Goal: Task Accomplishment & Management: Complete application form

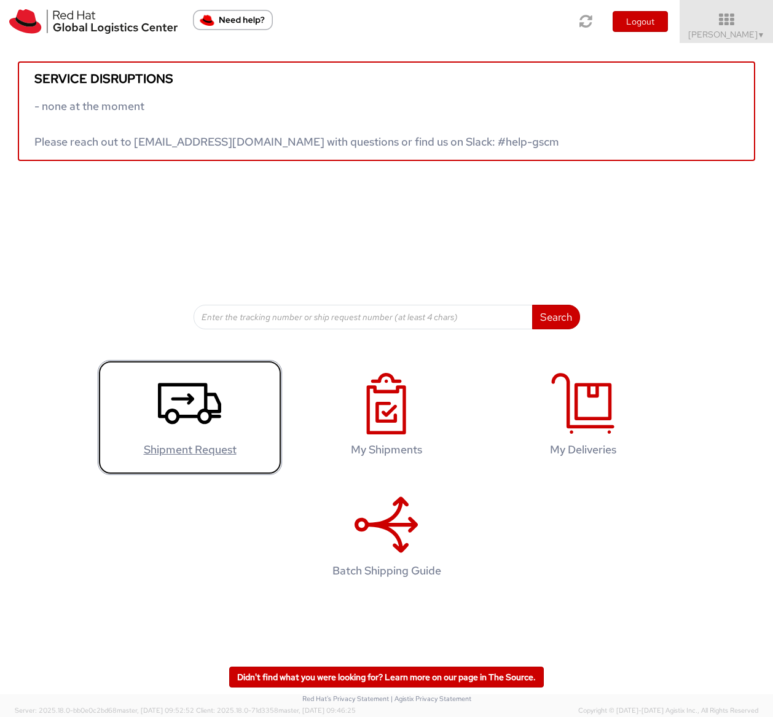
click at [186, 446] on h4 "Shipment Request" at bounding box center [190, 449] width 158 height 12
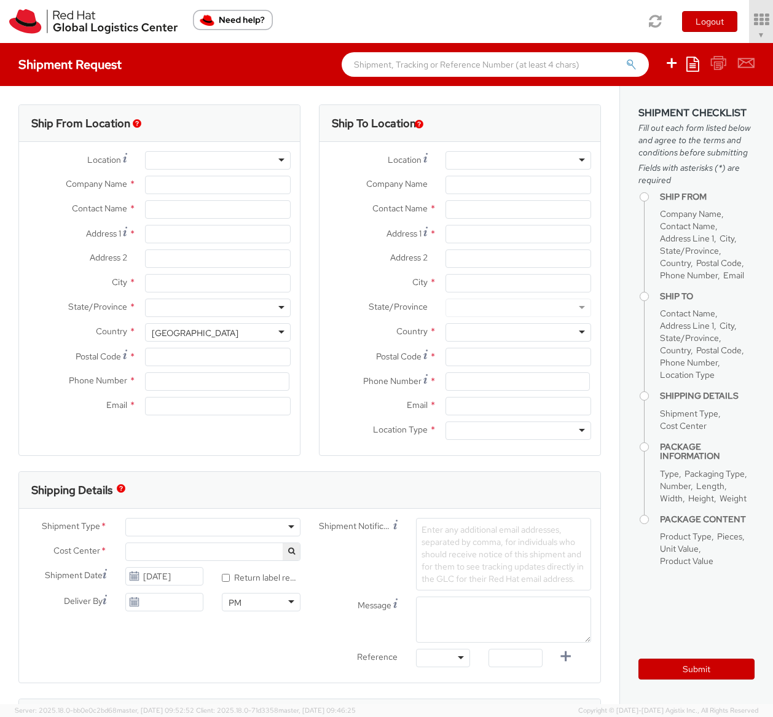
select select "506"
select select
type input "Red Hat, Inc."
type input "[PERSON_NAME]"
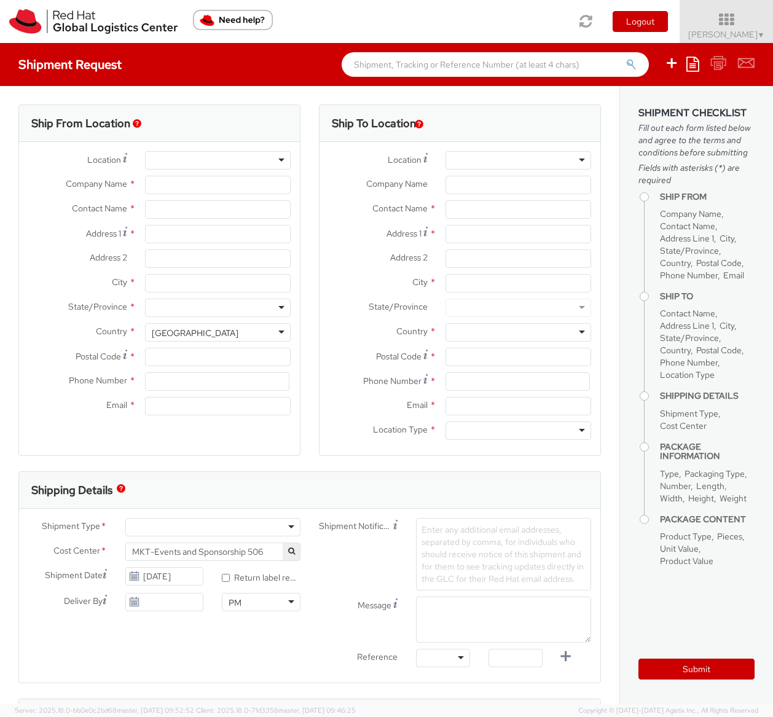
type input "[STREET_ADDRESS]"
type input "RALEIGH"
type input "27601"
type input "[PHONE_NUMBER]"
type input "[EMAIL_ADDRESS][DOMAIN_NAME]"
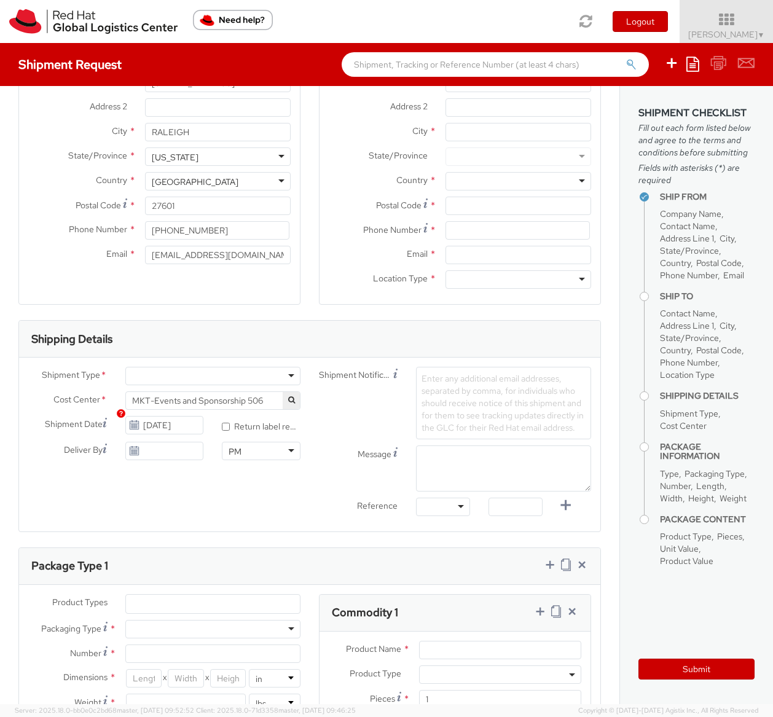
scroll to position [184, 0]
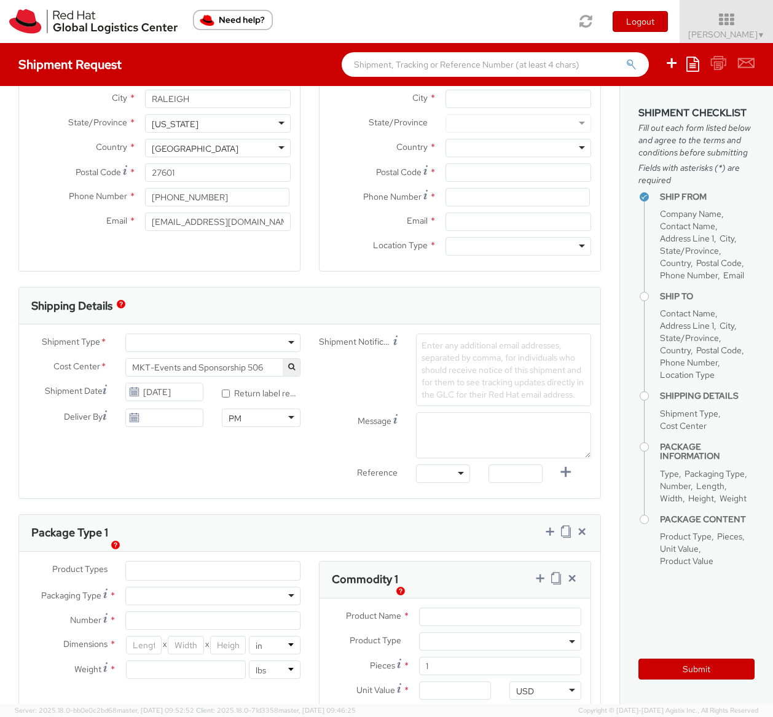
click at [254, 344] on div at bounding box center [212, 343] width 175 height 18
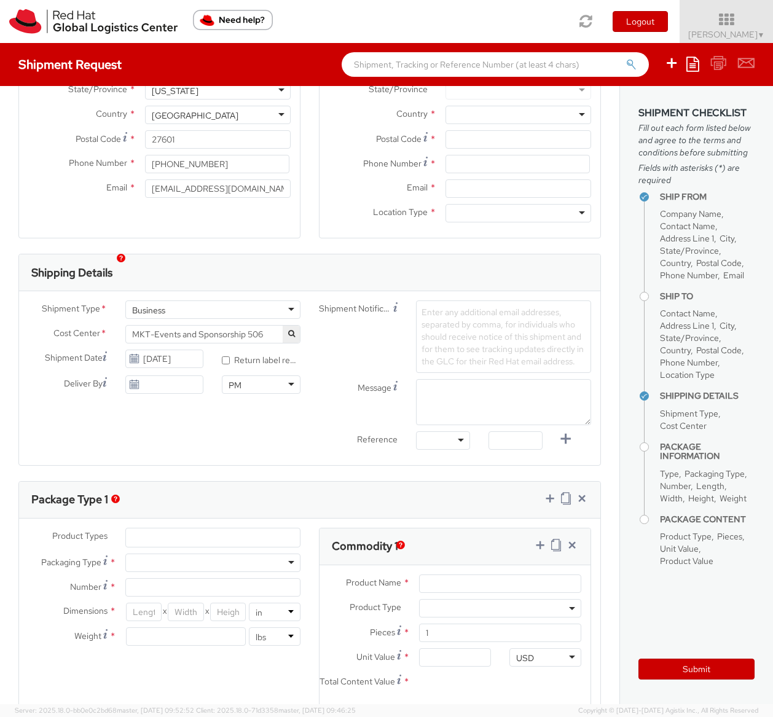
scroll to position [246, 0]
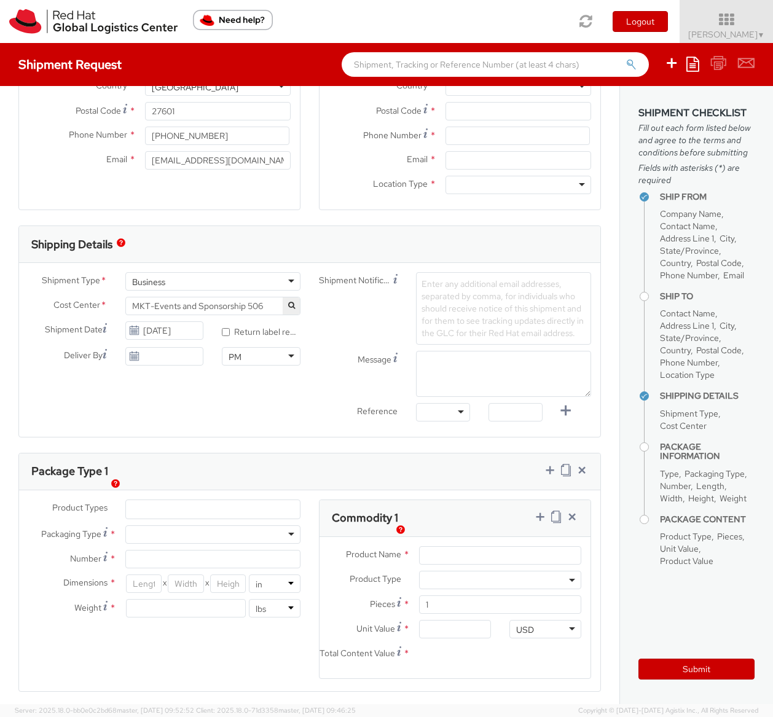
click at [248, 330] on label "* Return label required" at bounding box center [261, 331] width 79 height 14
click at [230, 330] on input "* Return label required" at bounding box center [226, 332] width 8 height 8
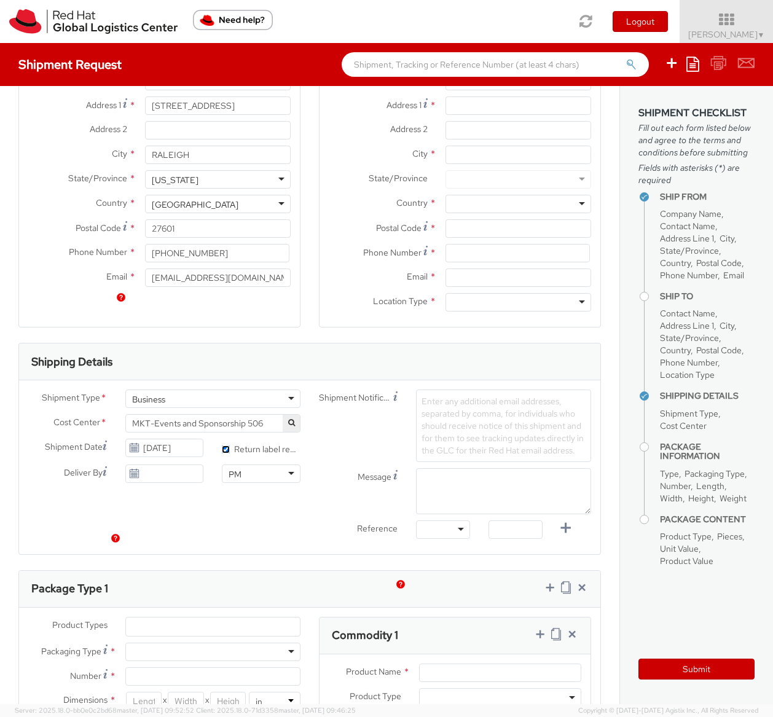
scroll to position [0, 0]
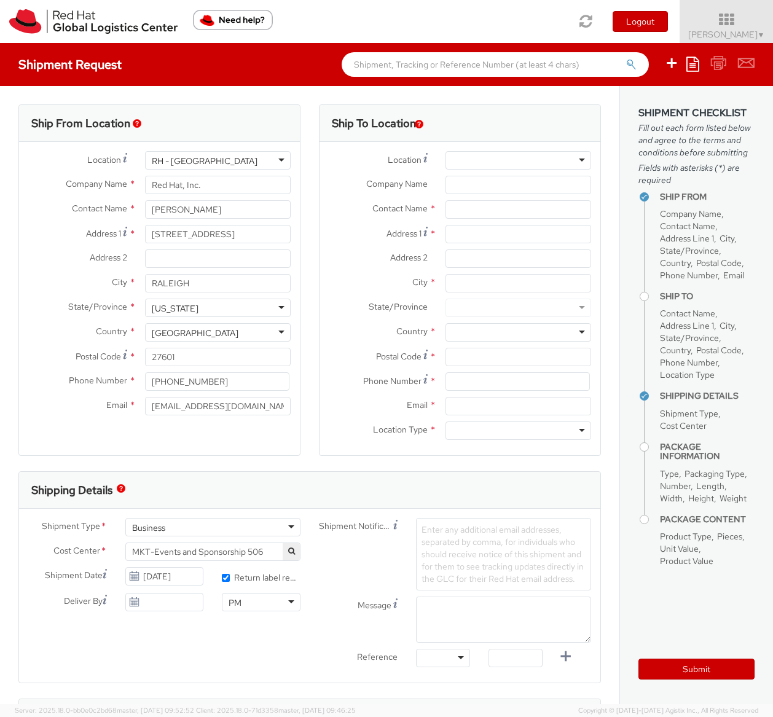
click at [279, 578] on label "* Return label required" at bounding box center [261, 576] width 79 height 14
click at [230, 578] on input "* Return label required" at bounding box center [226, 578] width 8 height 8
click at [279, 578] on label "* Return label required" at bounding box center [261, 576] width 79 height 14
click at [230, 578] on input "* Return label required" at bounding box center [226, 578] width 8 height 8
checkbox input "true"
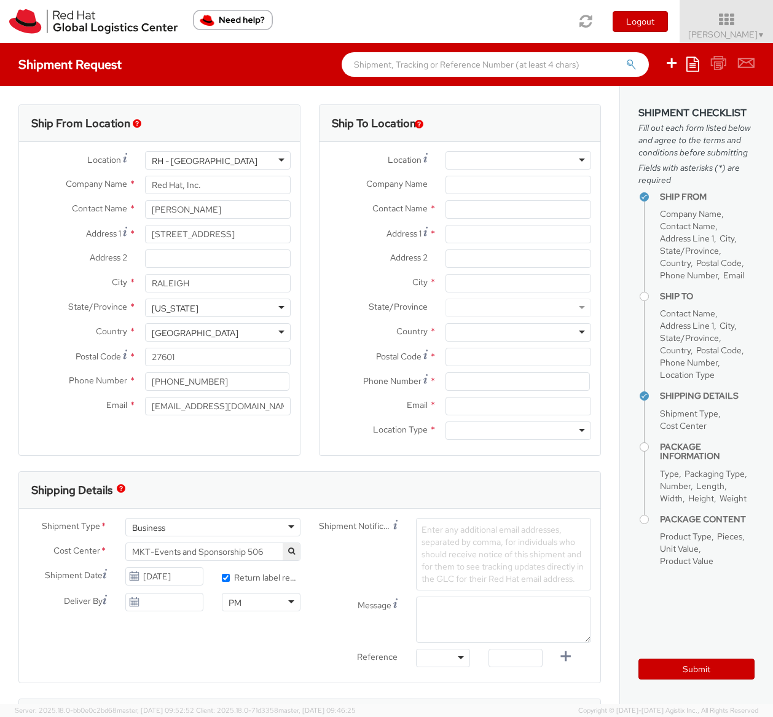
click at [351, 587] on div "Shipment Notification Enter any additional email addresses, separated by comma,…" at bounding box center [455, 554] width 291 height 72
click at [466, 209] on input "text" at bounding box center [518, 209] width 146 height 18
click at [453, 214] on input "text" at bounding box center [518, 209] width 146 height 18
paste input "[PERSON_NAME]"
type input "[PERSON_NAME]"
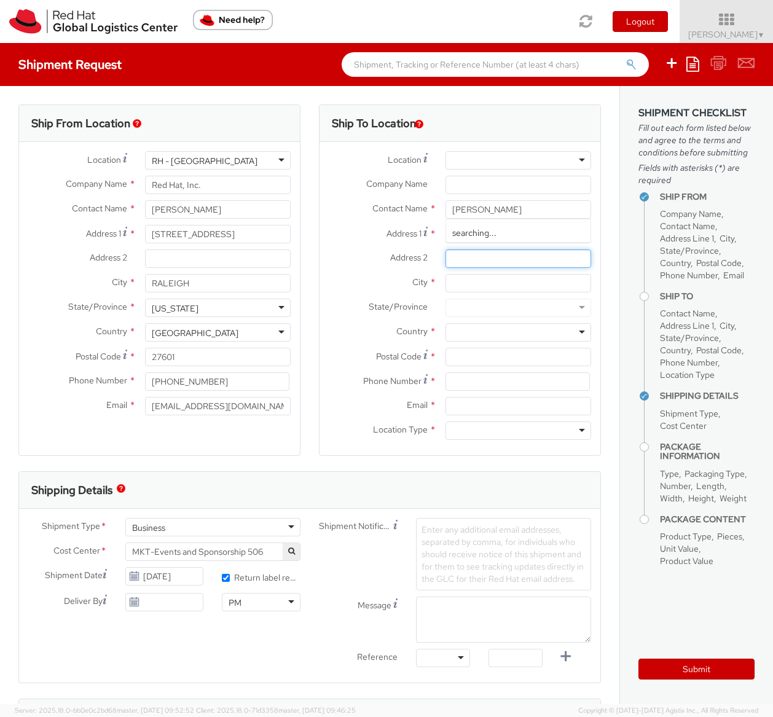
click at [467, 260] on input "Address 2 *" at bounding box center [518, 258] width 146 height 18
click at [461, 229] on input "Address 1 *" at bounding box center [518, 234] width 146 height 18
click at [456, 239] on input "Address 1 *" at bounding box center [518, 234] width 146 height 18
paste input "[STREET_ADDRESS][PERSON_NAME]"
type input "[STREET_ADDRESS][PERSON_NAME]"
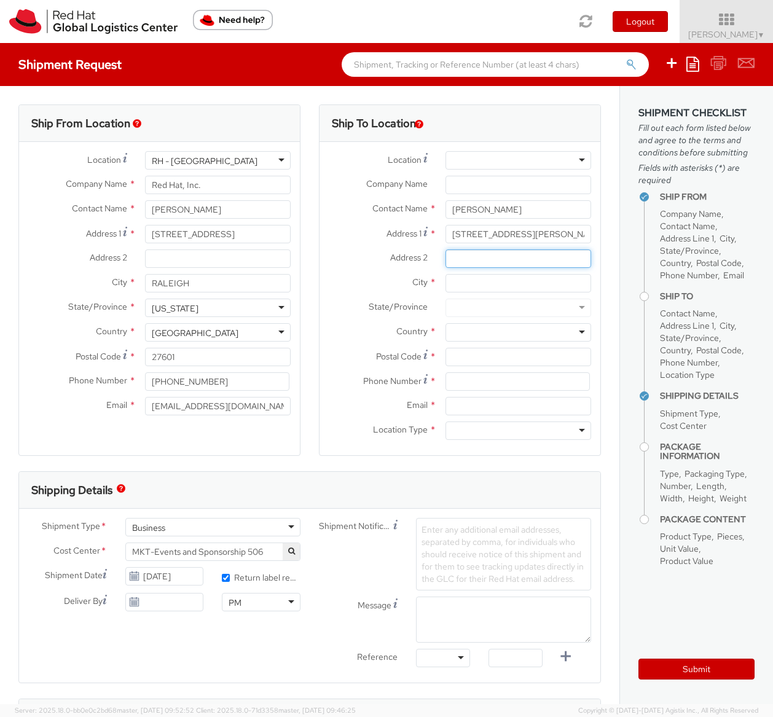
click at [468, 259] on input "Address 2 *" at bounding box center [518, 258] width 146 height 18
type input "Suite L"
click at [521, 283] on input "City *" at bounding box center [518, 283] width 146 height 18
type input "[GEOGRAPHIC_DATA][PERSON_NAME]"
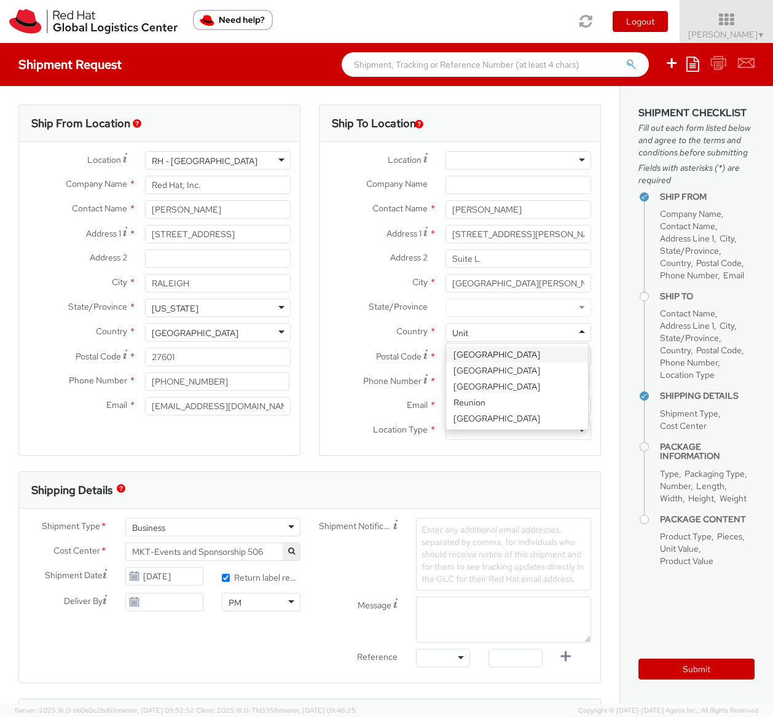
type input "Unite"
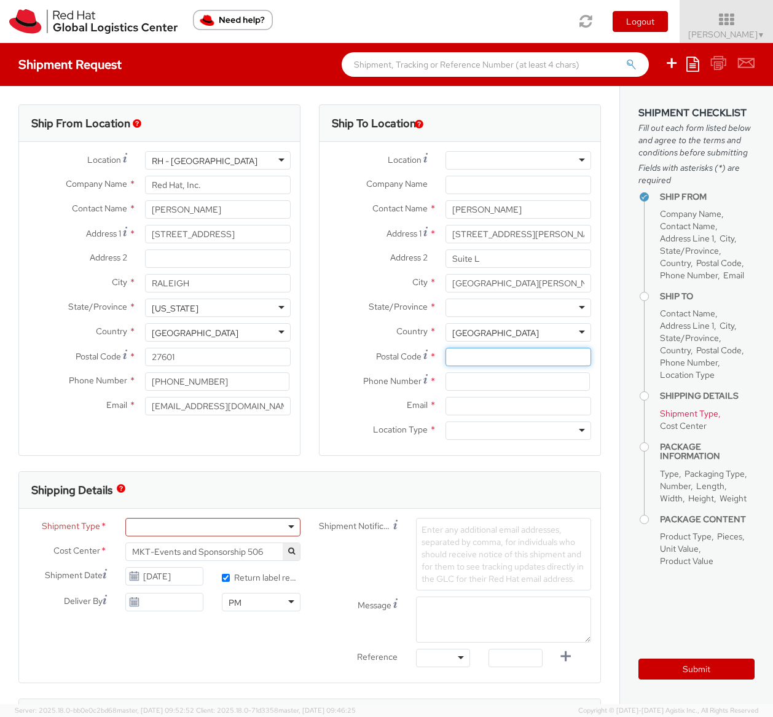
click at [501, 361] on input "Postal Code *" at bounding box center [518, 357] width 146 height 18
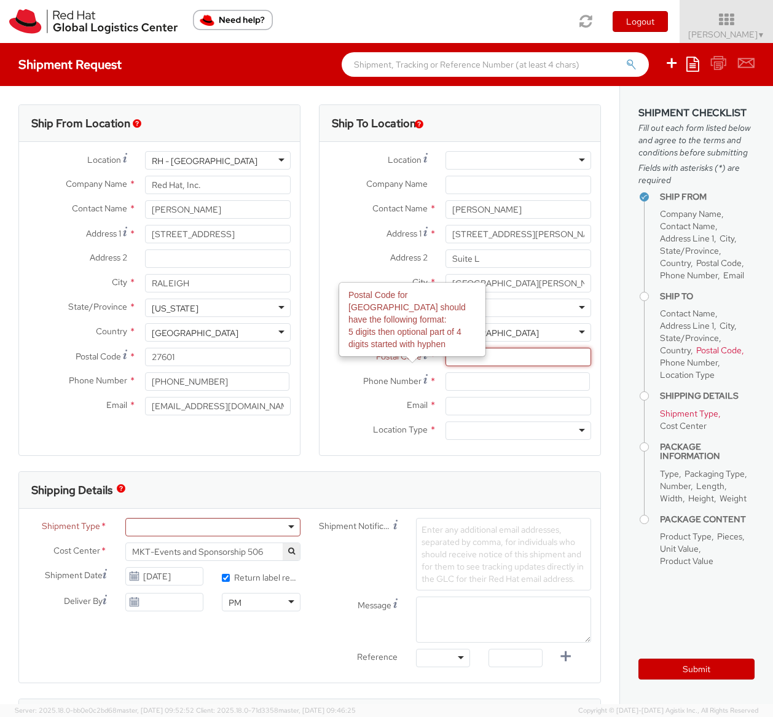
click at [498, 352] on input "Postal Code Postal Code for United States should have the following format: 5 d…" at bounding box center [518, 357] width 146 height 18
paste input "95131"
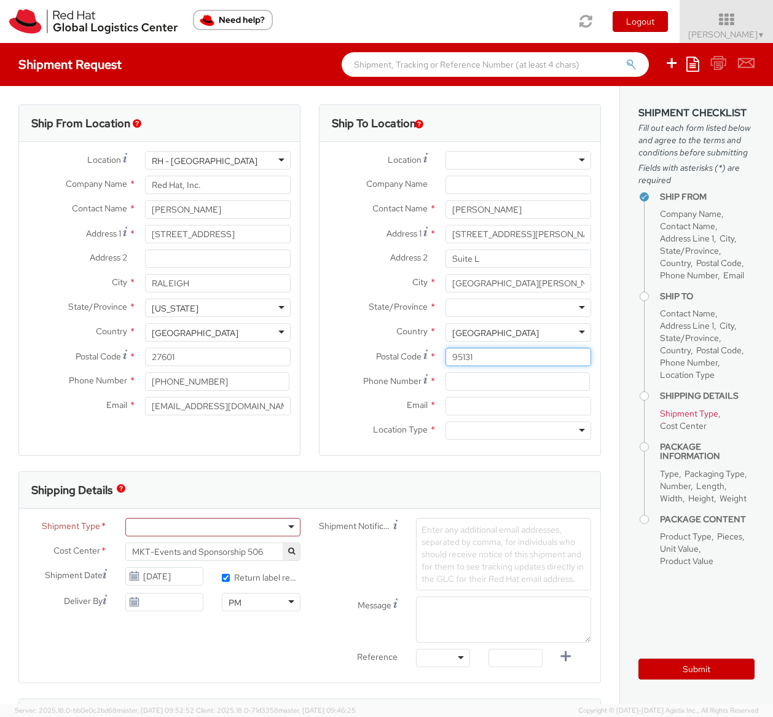
type input "95131"
click at [489, 380] on input at bounding box center [517, 381] width 144 height 18
click at [459, 383] on input at bounding box center [517, 381] width 144 height 18
paste input "408.386.1800"
type input "408.386.1800"
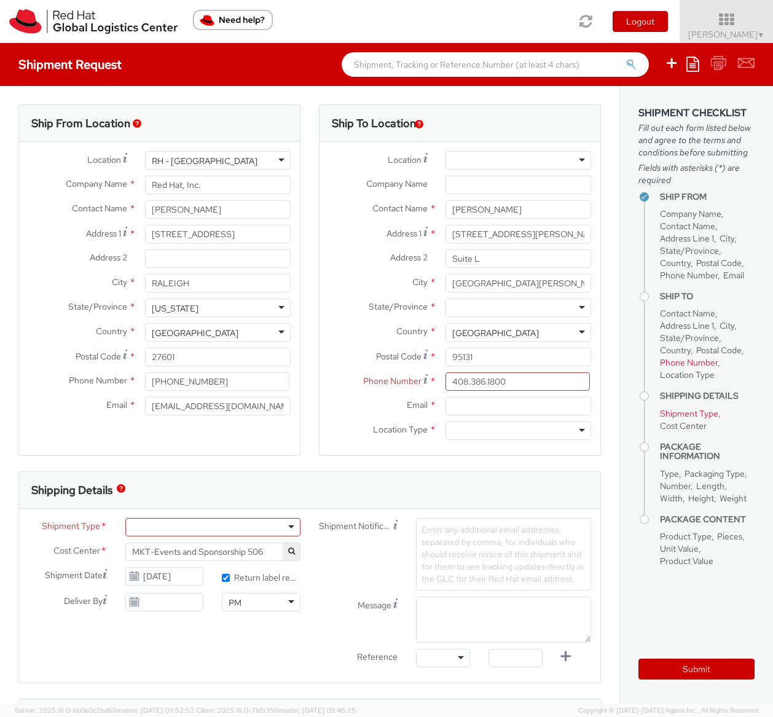
click at [477, 395] on div "Phone Number * 408.386.1800" at bounding box center [459, 384] width 281 height 25
click at [477, 400] on input "Email *" at bounding box center [518, 406] width 146 height 18
paste input "[PERSON_NAME][EMAIL_ADDRESS][DOMAIN_NAME]"
type input "[PERSON_NAME][EMAIL_ADDRESS][DOMAIN_NAME]"
click at [459, 434] on div at bounding box center [518, 430] width 146 height 18
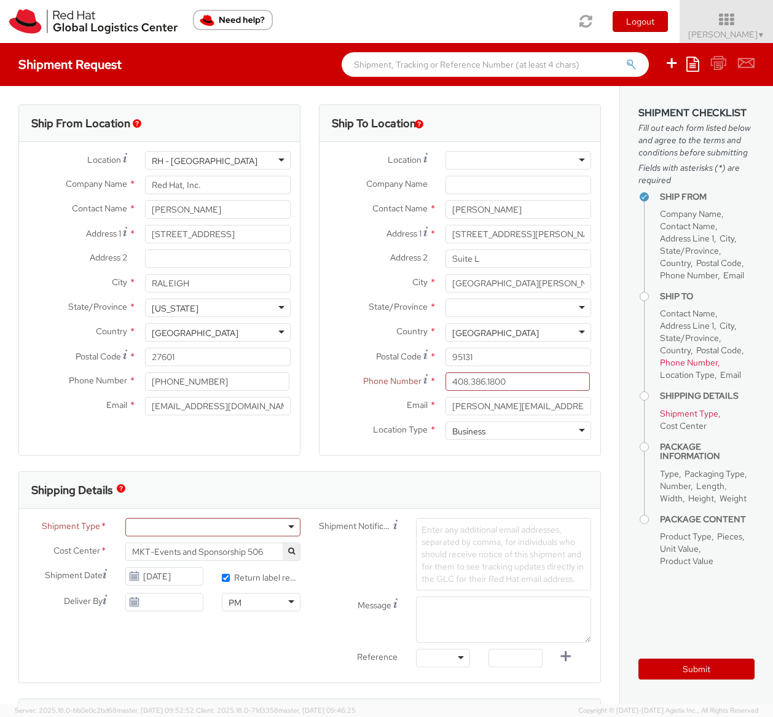
click at [327, 383] on label "Phone Number *" at bounding box center [377, 380] width 117 height 17
click at [498, 189] on input "Company Name *" at bounding box center [518, 185] width 146 height 18
paste input "[PERSON_NAME], Inc."
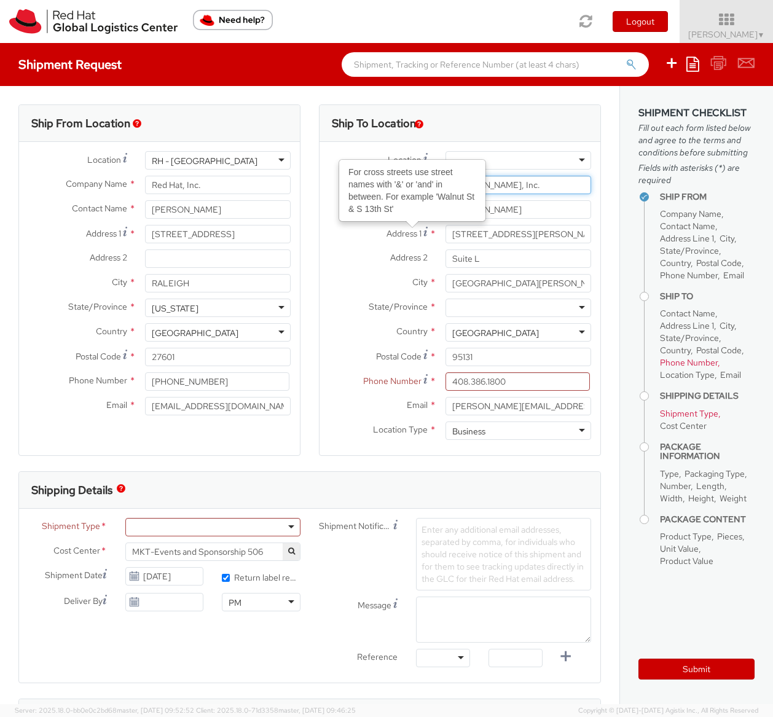
type input "[PERSON_NAME], Inc."
click at [337, 276] on label "City *" at bounding box center [377, 282] width 117 height 16
click at [445, 276] on input "[GEOGRAPHIC_DATA][PERSON_NAME]" at bounding box center [518, 283] width 146 height 18
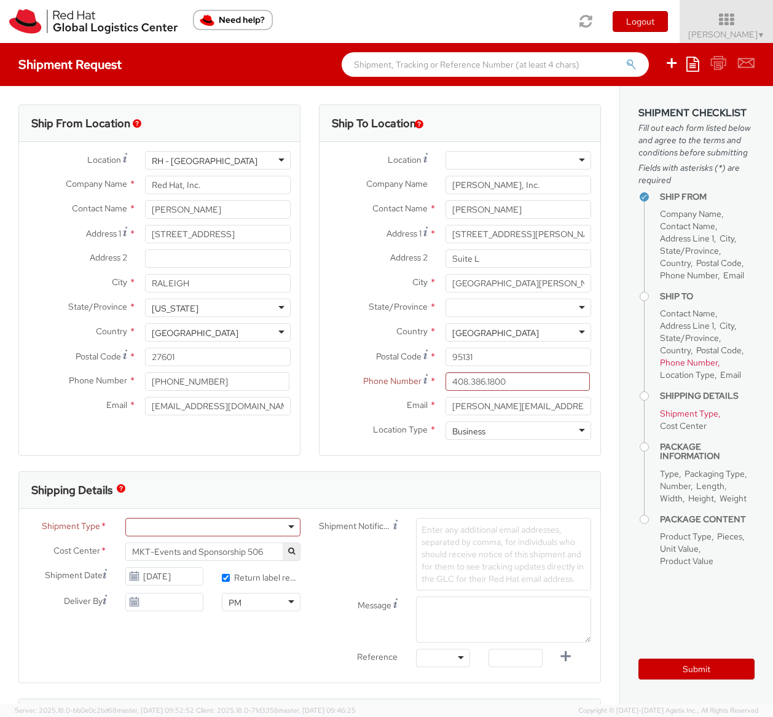
click at [508, 310] on div at bounding box center [518, 308] width 146 height 18
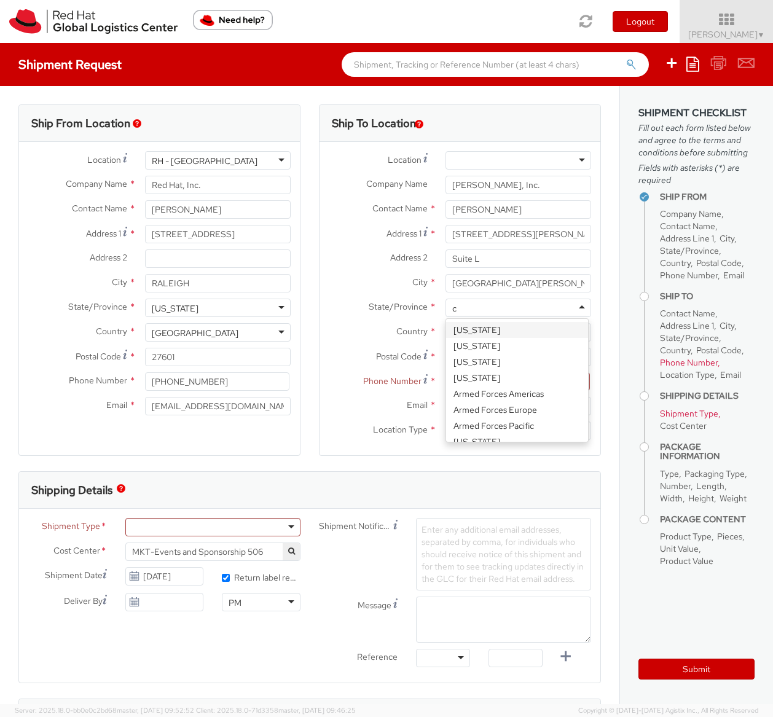
type input "ca"
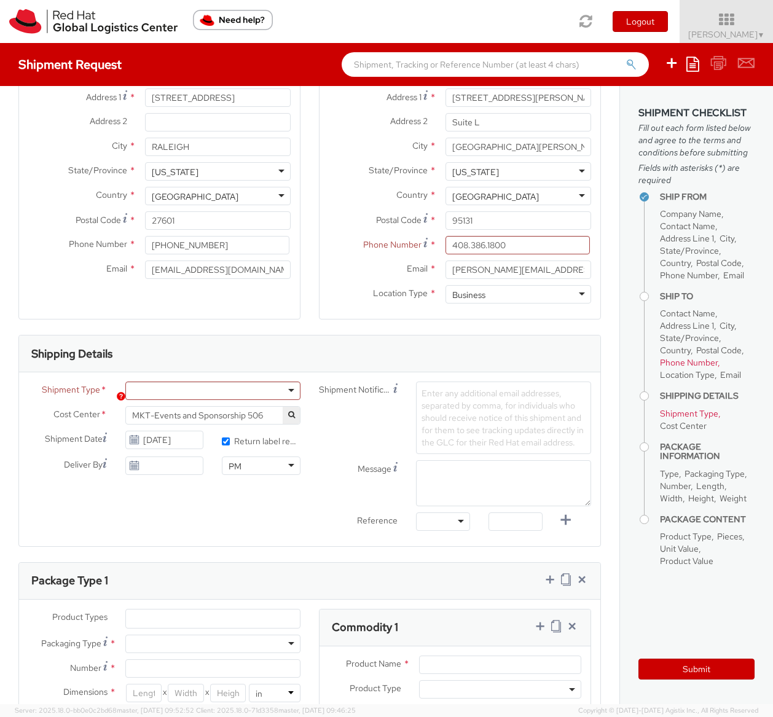
scroll to position [184, 0]
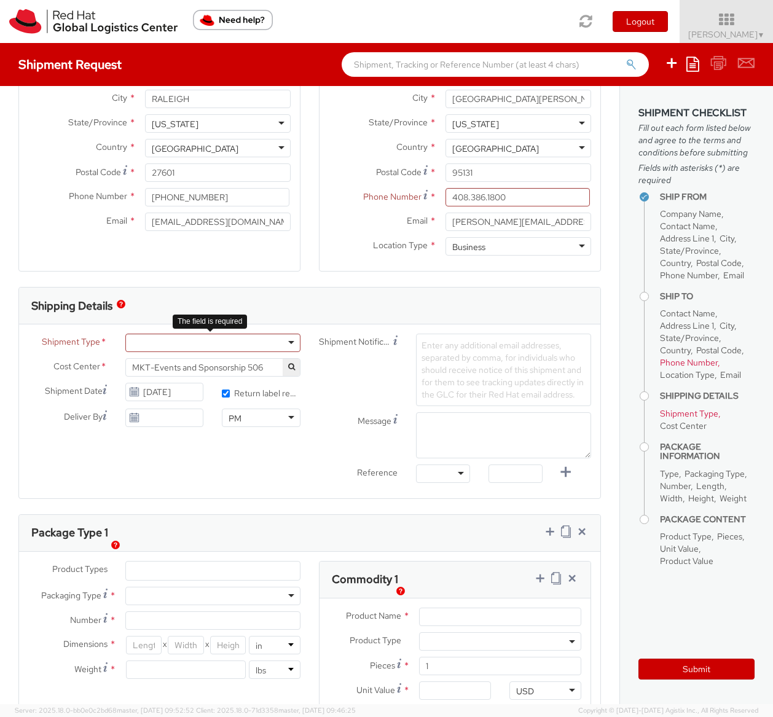
click at [206, 345] on div at bounding box center [212, 343] width 175 height 18
click at [347, 381] on div "Shipment Notification Enter any additional email addresses, separated by comma,…" at bounding box center [455, 370] width 291 height 72
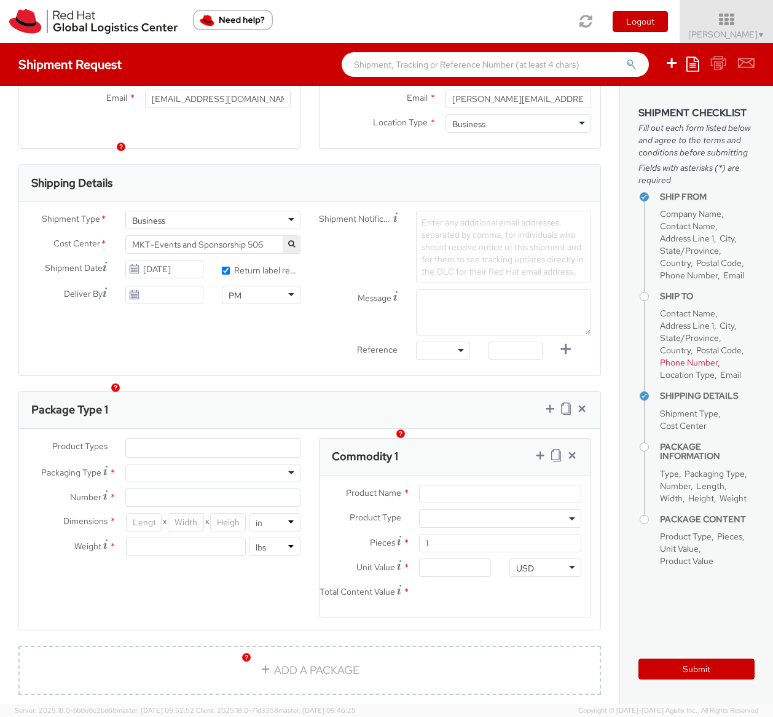
scroll to position [369, 0]
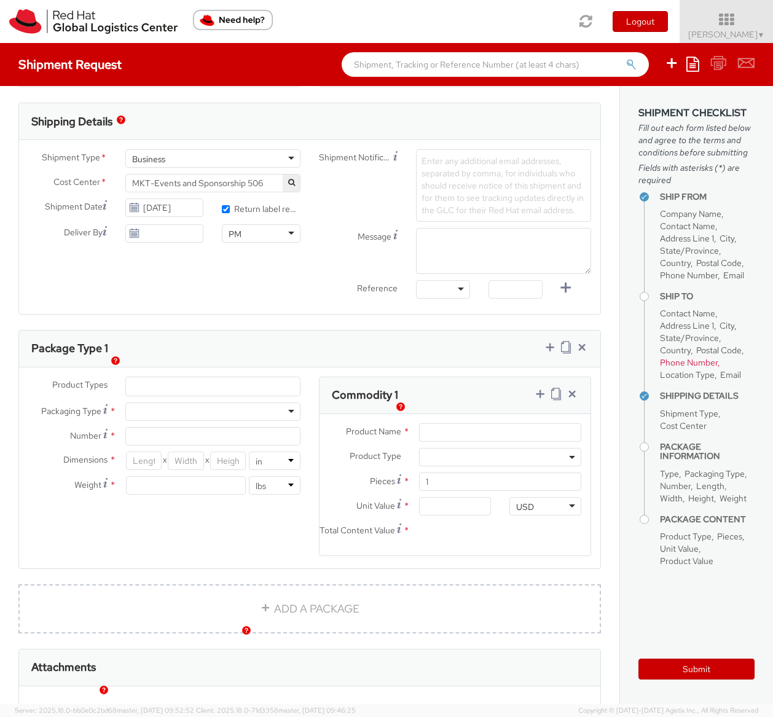
click at [259, 414] on div at bounding box center [212, 411] width 175 height 18
click at [225, 445] on input "Number *" at bounding box center [212, 436] width 175 height 18
type input "1"
click at [147, 470] on input "number" at bounding box center [144, 460] width 36 height 18
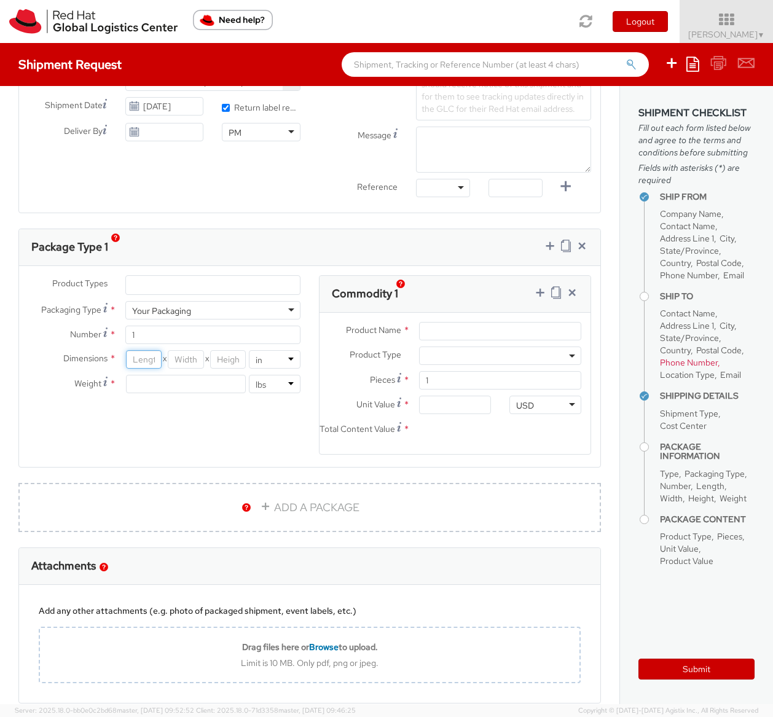
scroll to position [491, 0]
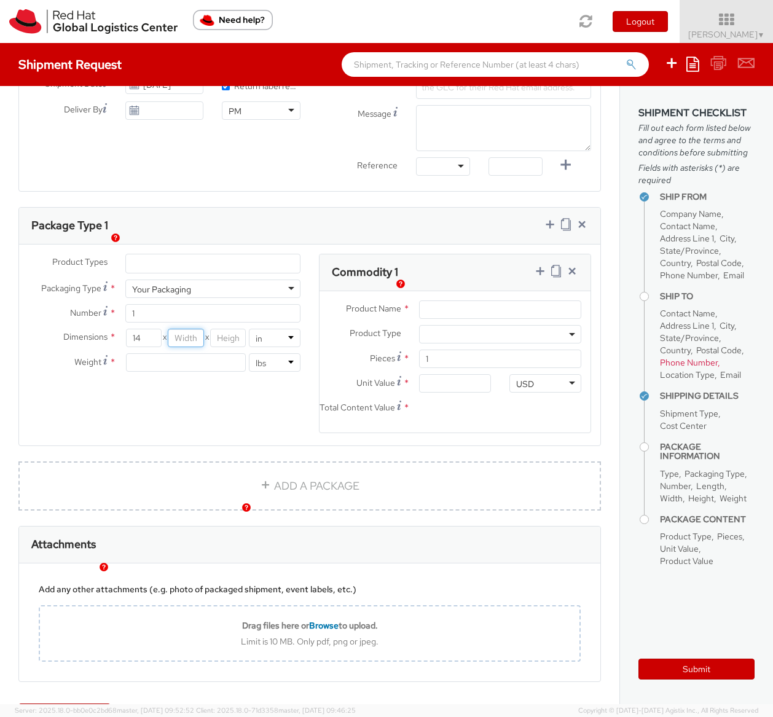
click at [187, 347] on input "number" at bounding box center [186, 338] width 36 height 18
click at [141, 347] on input "14" at bounding box center [144, 338] width 36 height 18
type input "12"
type input "8"
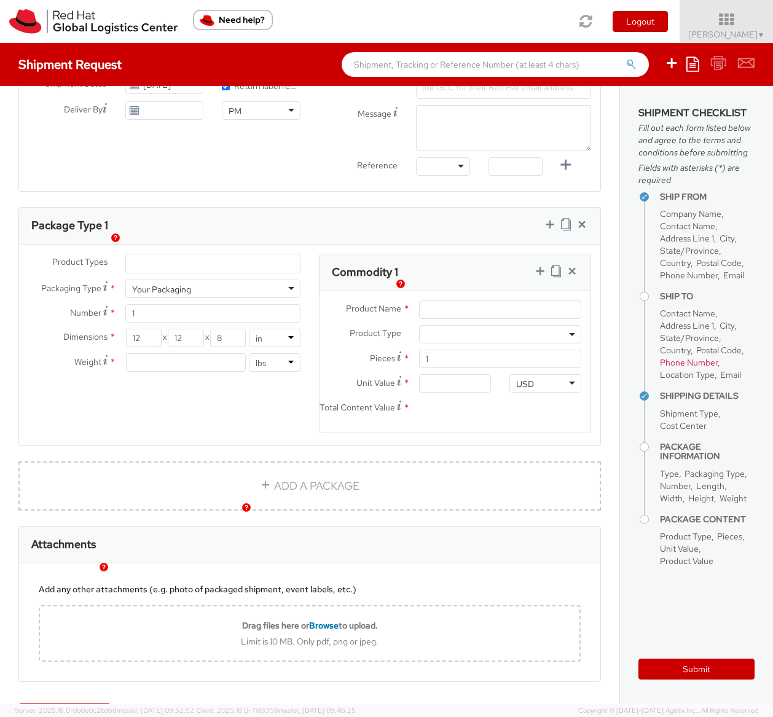
click at [254, 422] on div "Product Types * Documents Docking Station Laptop Monitor Other Hardware Server …" at bounding box center [309, 351] width 581 height 195
click at [226, 372] on input "number" at bounding box center [186, 362] width 120 height 18
type input "10"
click at [207, 419] on div "Product Types * Documents Docking Station Laptop Monitor Other Hardware Server …" at bounding box center [309, 351] width 581 height 195
click at [536, 319] on input "Product Name *" at bounding box center [500, 309] width 162 height 18
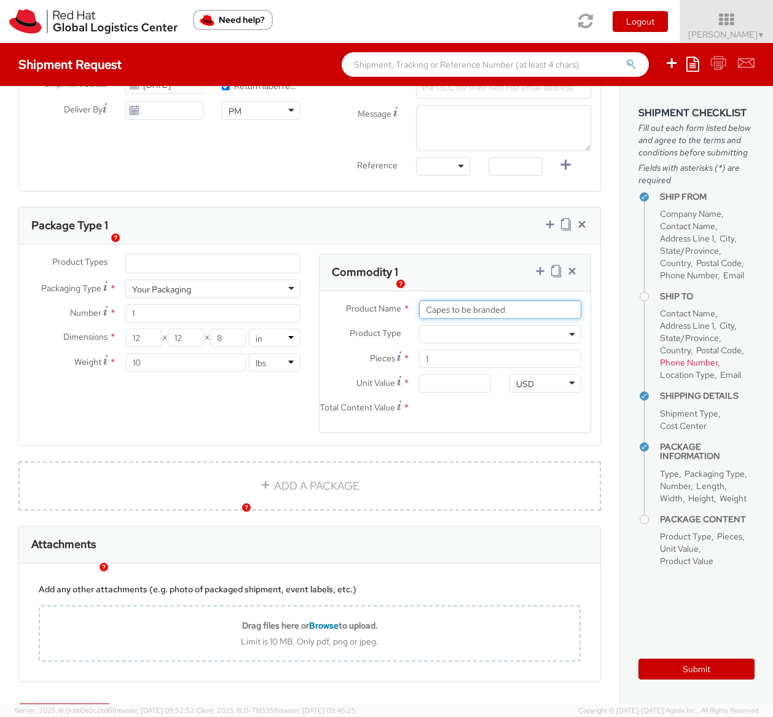
type input "Capes to be branded"
click at [448, 343] on span at bounding box center [500, 334] width 162 height 18
click at [471, 368] on input "1" at bounding box center [500, 359] width 162 height 18
click at [472, 393] on input "Unit Value *" at bounding box center [455, 383] width 72 height 18
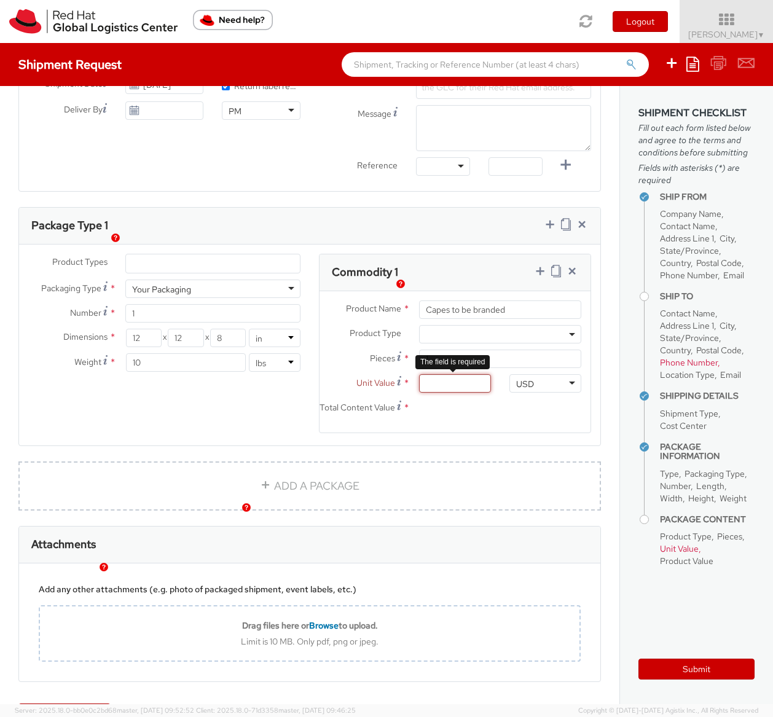
click at [428, 391] on input "Unit Value *" at bounding box center [455, 383] width 72 height 18
type input "40.00"
click at [205, 428] on div "Product Types * Documents Docking Station Laptop Monitor Other Hardware Server …" at bounding box center [309, 351] width 581 height 195
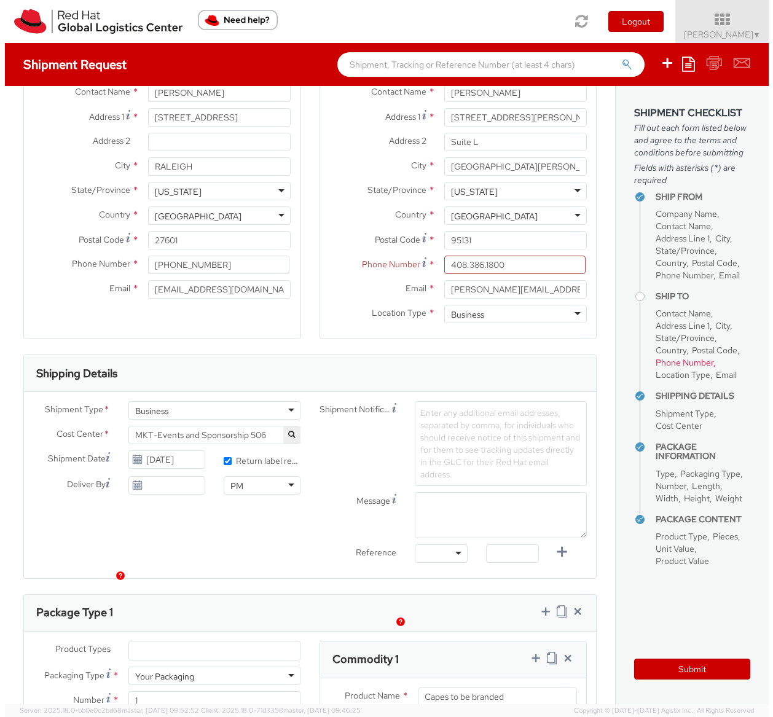
scroll to position [65, 0]
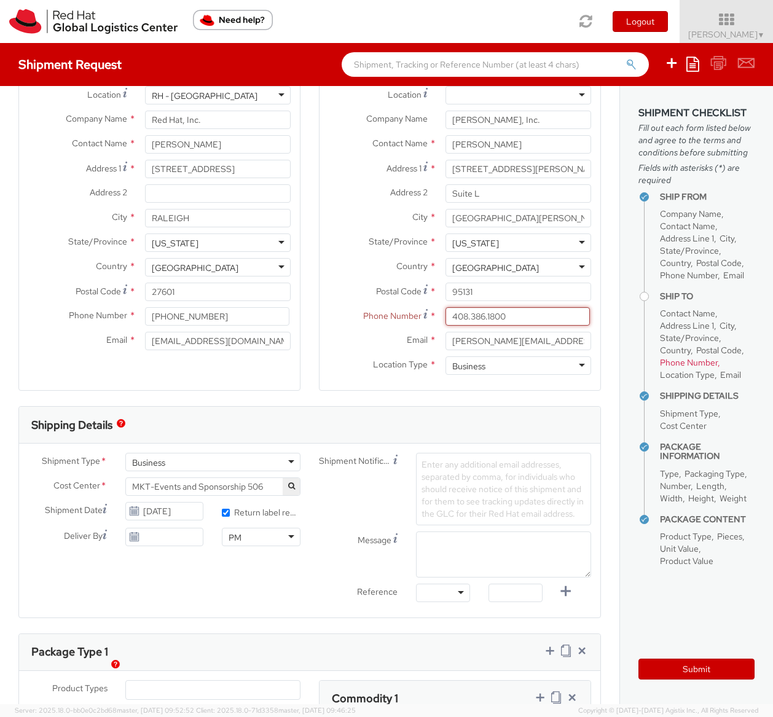
click at [468, 318] on input "408.386.1800" at bounding box center [517, 316] width 144 height 18
click at [462, 318] on input "408.386.1800" at bounding box center [517, 316] width 144 height 18
click at [466, 320] on input "408.386.1800" at bounding box center [517, 316] width 144 height 18
click at [483, 320] on input "408-386.1800" at bounding box center [517, 316] width 144 height 18
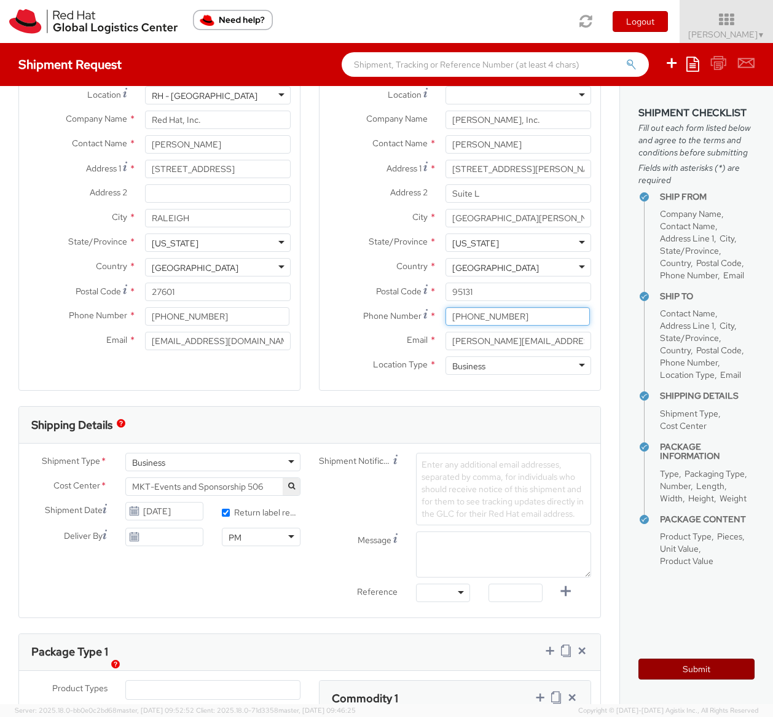
type input "[PHONE_NUMBER]"
click at [662, 672] on button "Submit" at bounding box center [696, 668] width 116 height 21
